Goal: Task Accomplishment & Management: Use online tool/utility

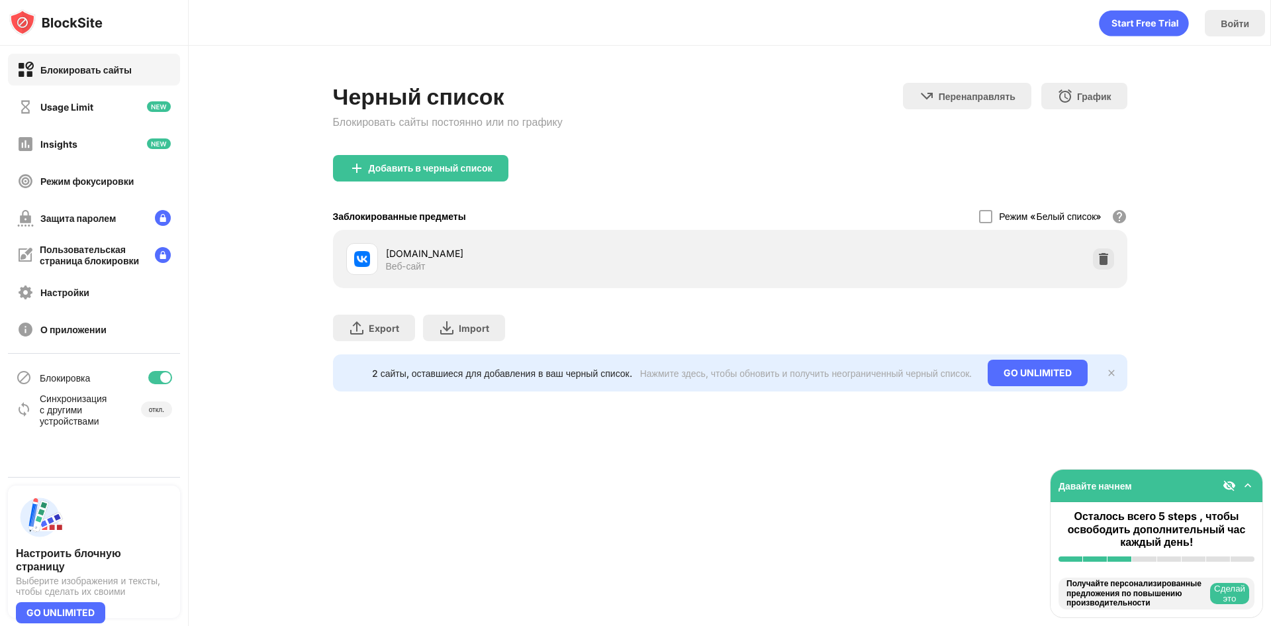
click at [1106, 261] on img at bounding box center [1103, 258] width 13 height 13
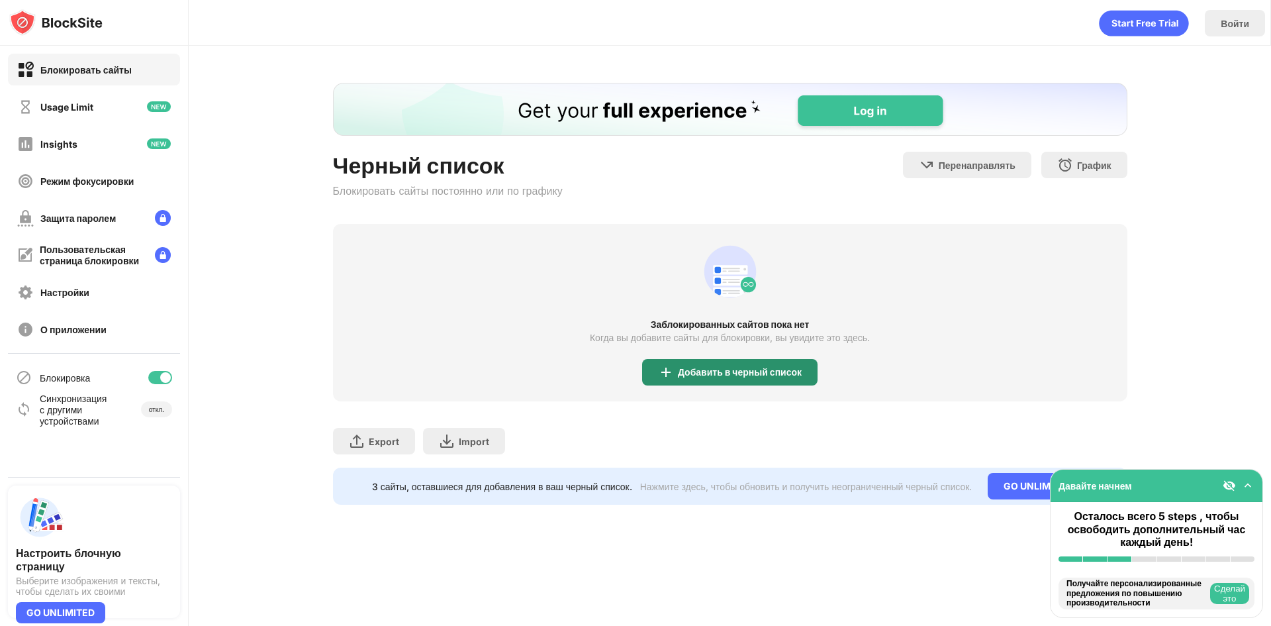
click at [685, 366] on div "Добавить в черный список" at bounding box center [729, 372] width 175 height 26
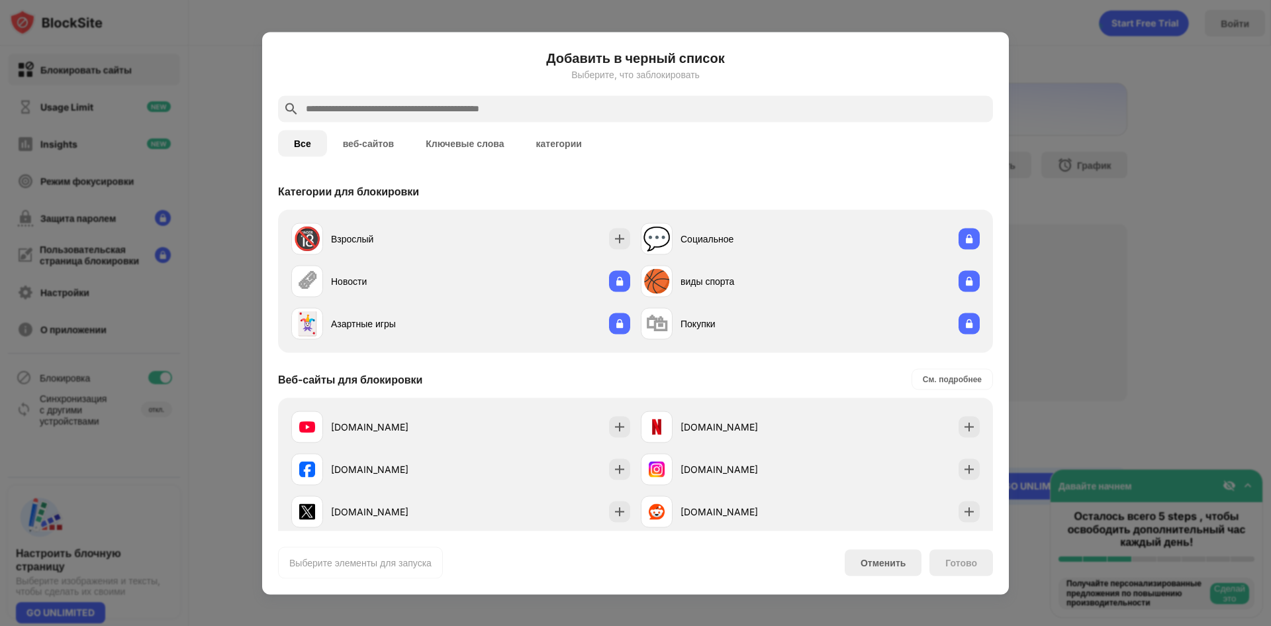
click at [447, 111] on input "text" at bounding box center [646, 109] width 683 height 16
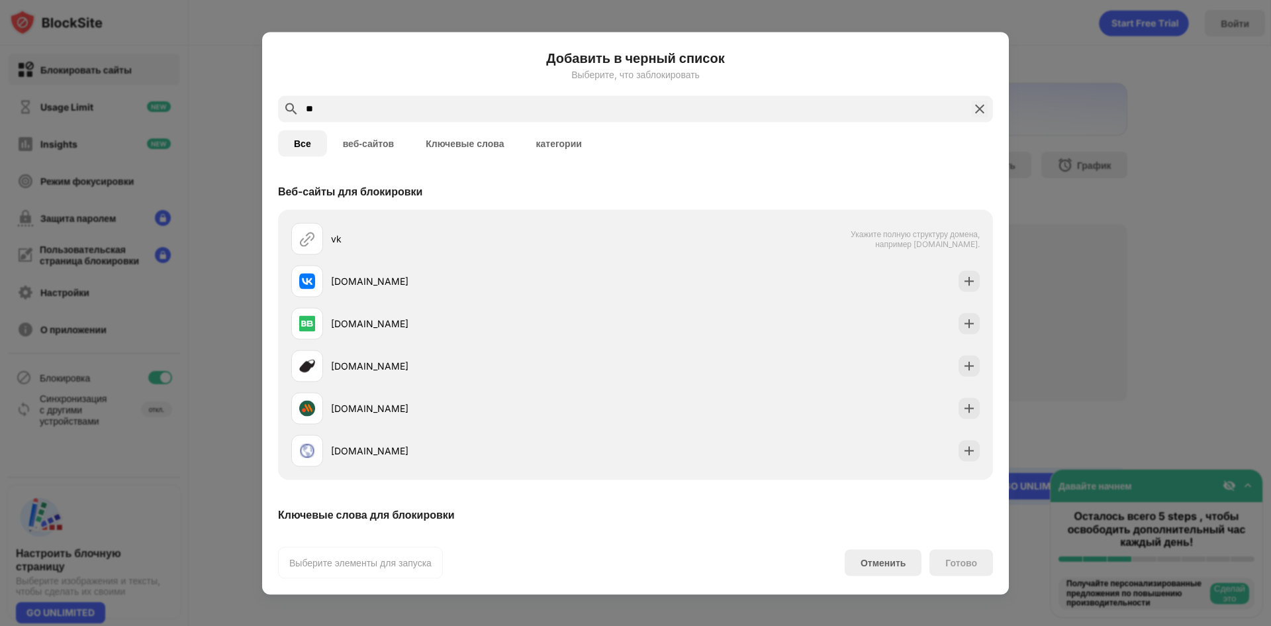
type input "**"
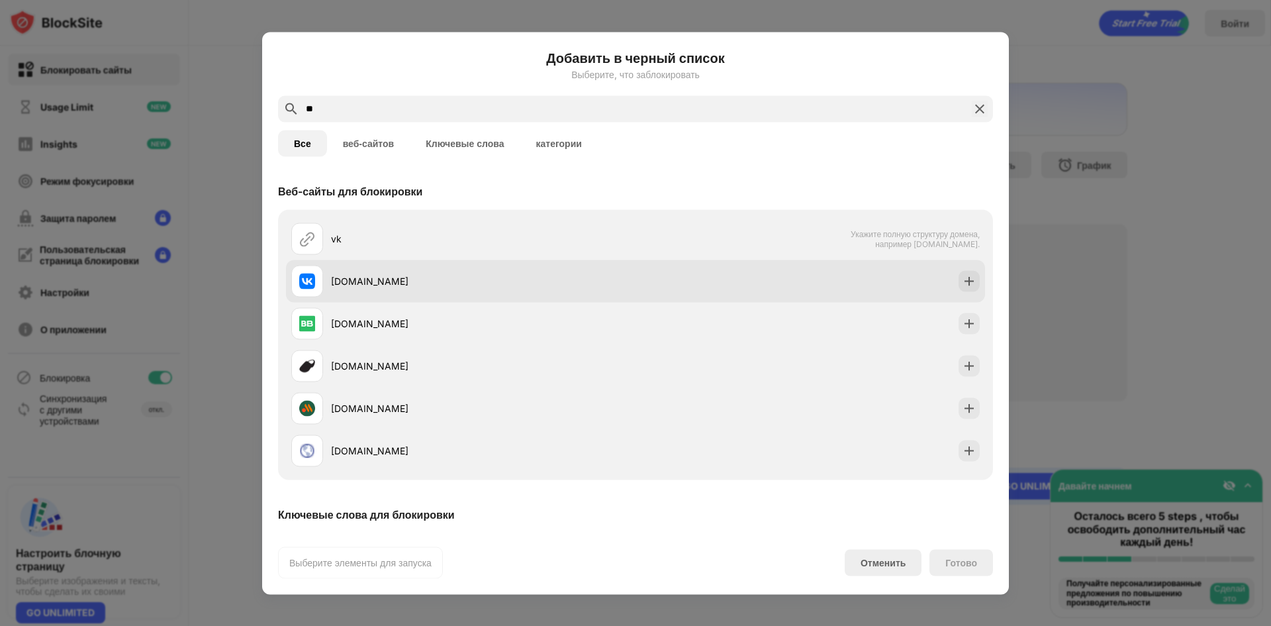
click at [771, 271] on div "[DOMAIN_NAME]" at bounding box center [635, 281] width 699 height 42
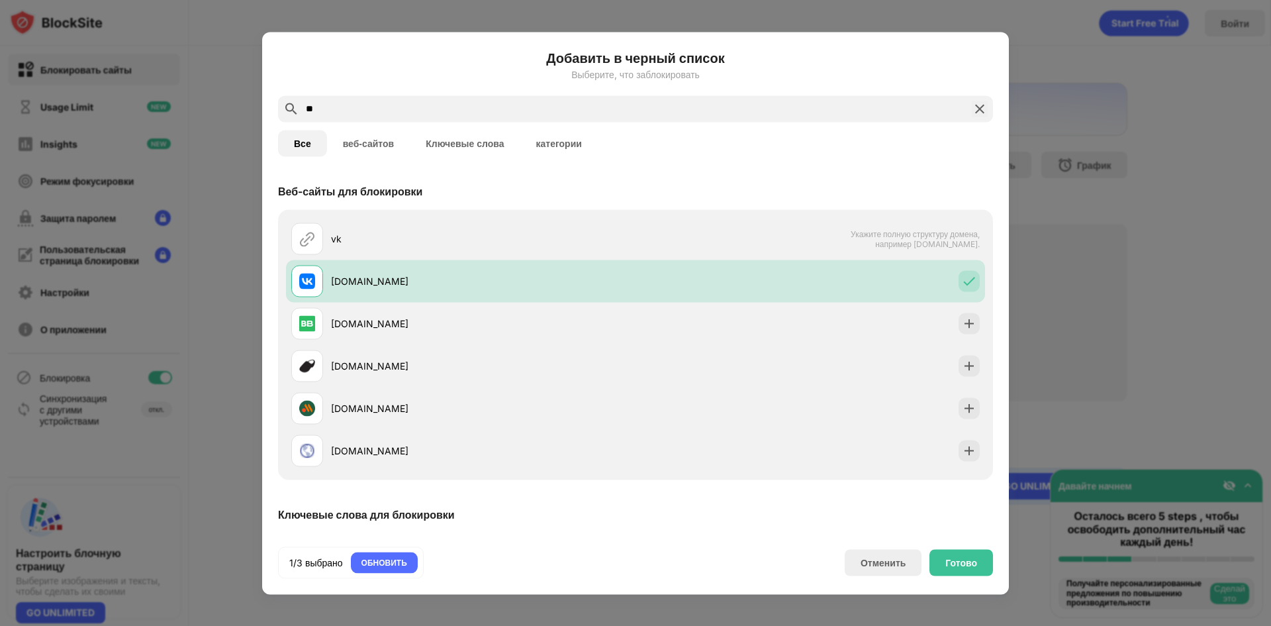
click at [941, 571] on div "Готово" at bounding box center [962, 562] width 64 height 26
